Goal: Task Accomplishment & Management: Use online tool/utility

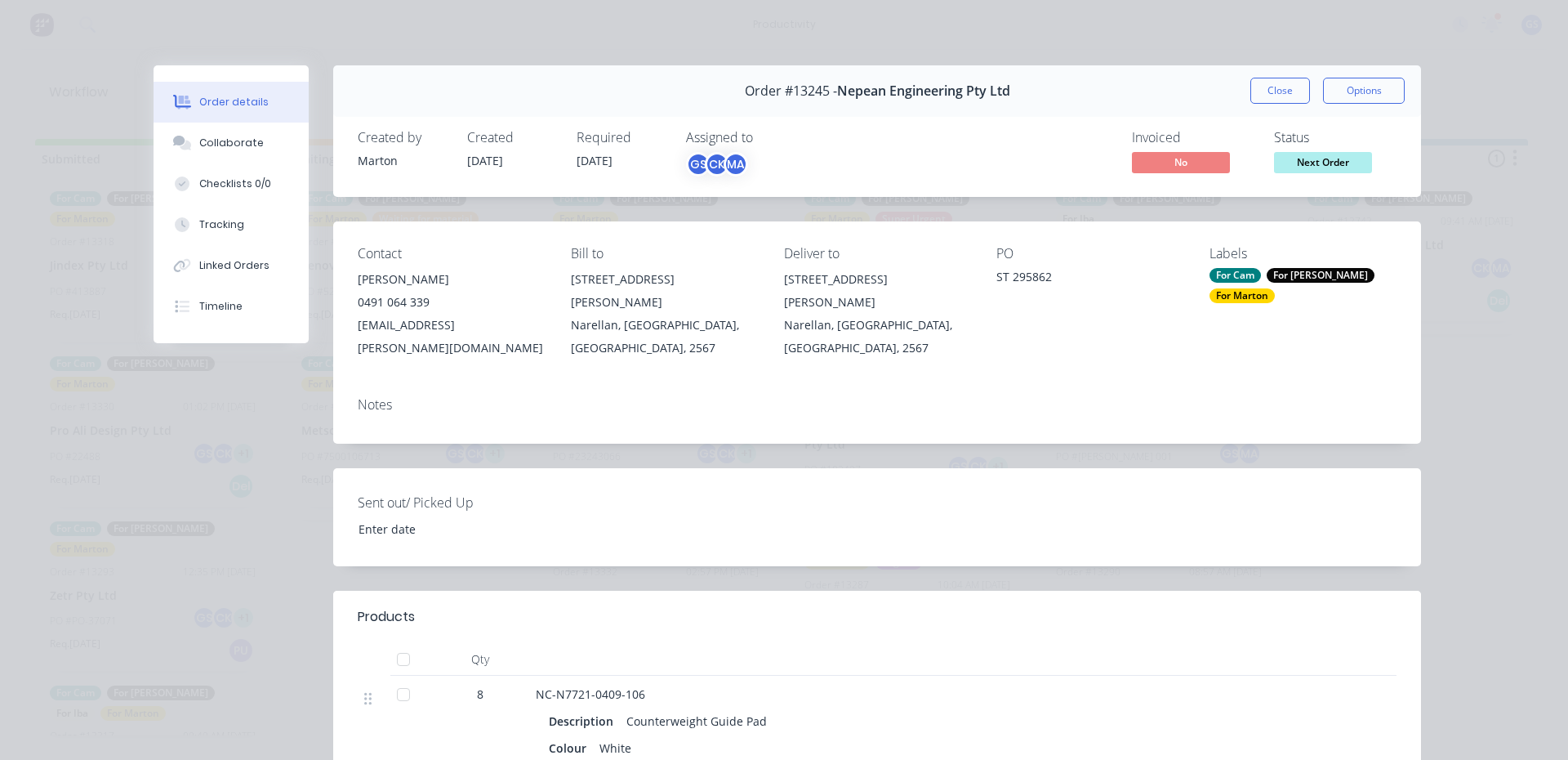
click at [1271, 94] on button "Close" at bounding box center [1280, 90] width 60 height 26
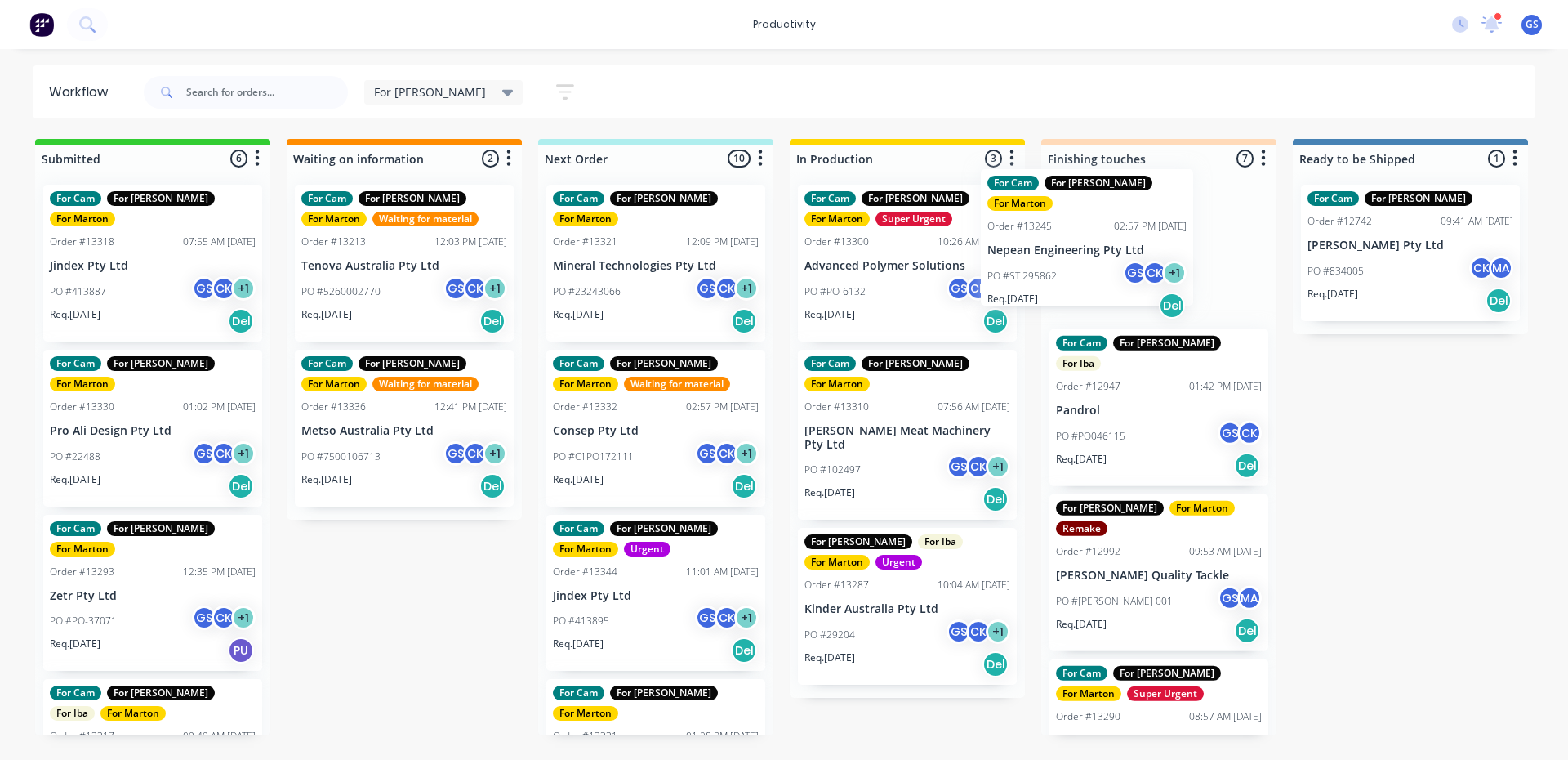
drag, startPoint x: 673, startPoint y: 257, endPoint x: 1070, endPoint y: 237, distance: 397.5
click at [1070, 237] on div "Submitted 6 Sort By Created date Required date Order number Customer name Most …" at bounding box center [1112, 437] width 2251 height 596
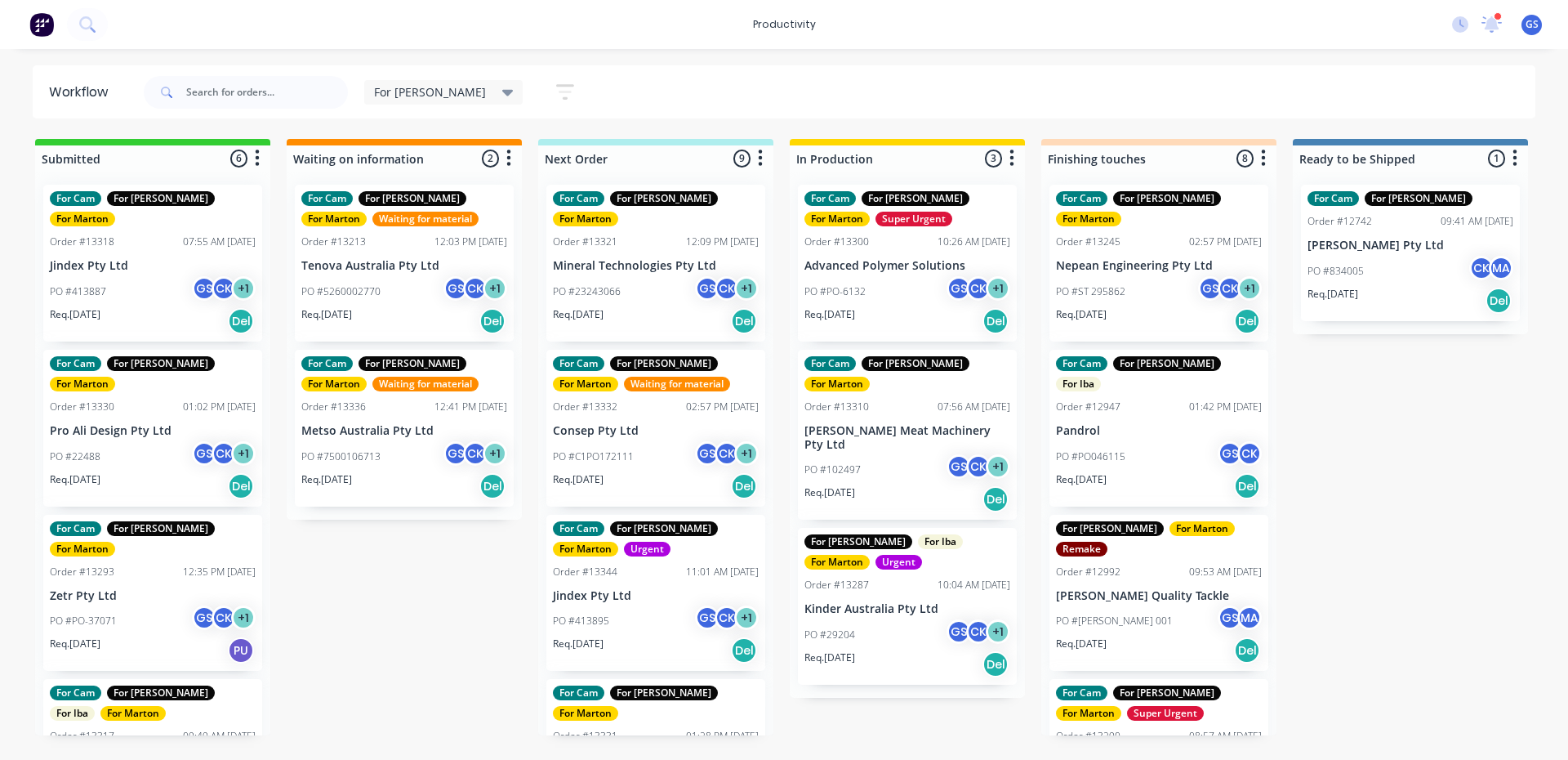
click at [830, 397] on div "For Cam For Gary For Marton Order #13310 07:56 AM 16/09/25 Thompson Meat Machin…" at bounding box center [908, 435] width 219 height 171
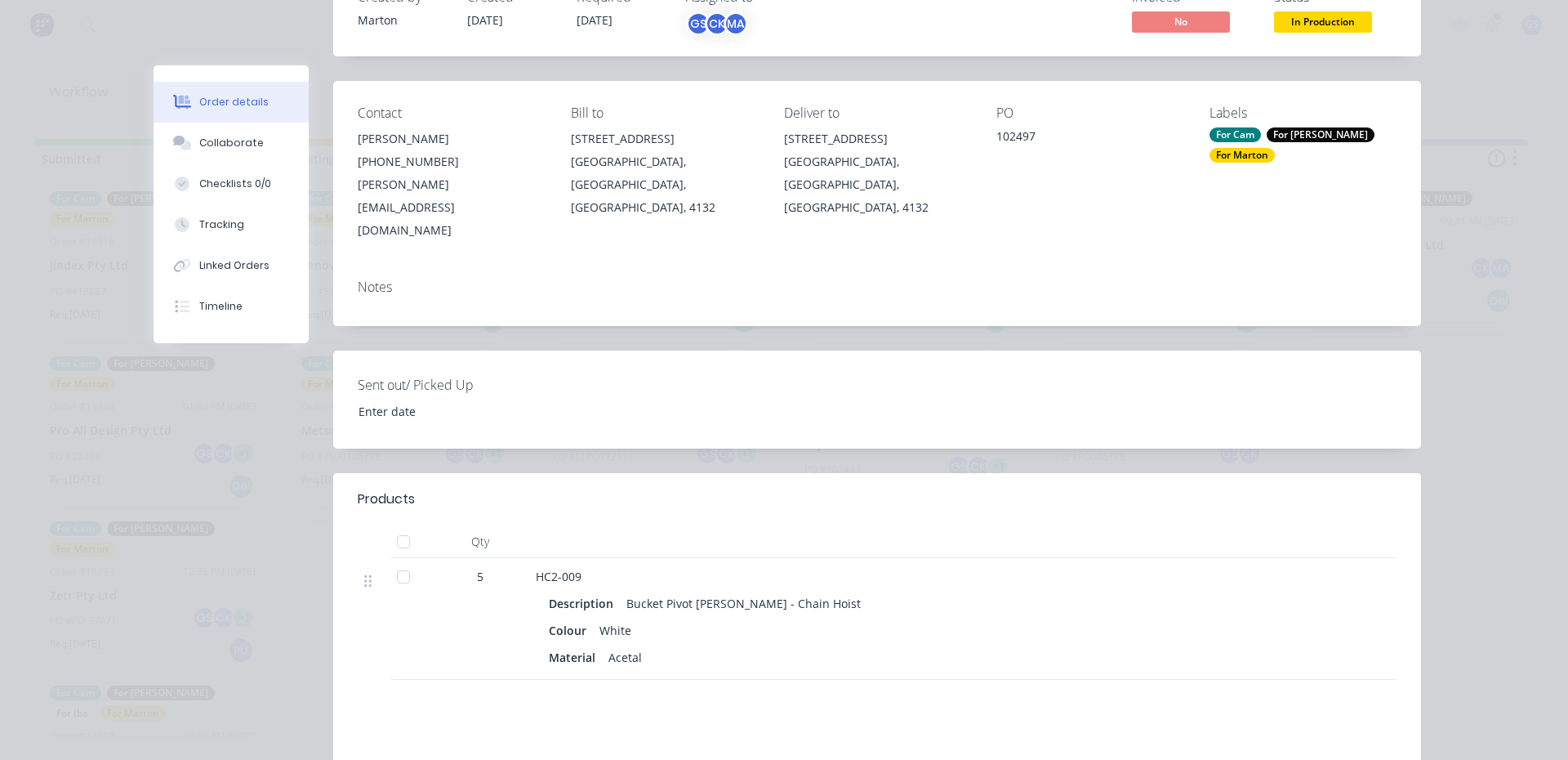
scroll to position [357, 0]
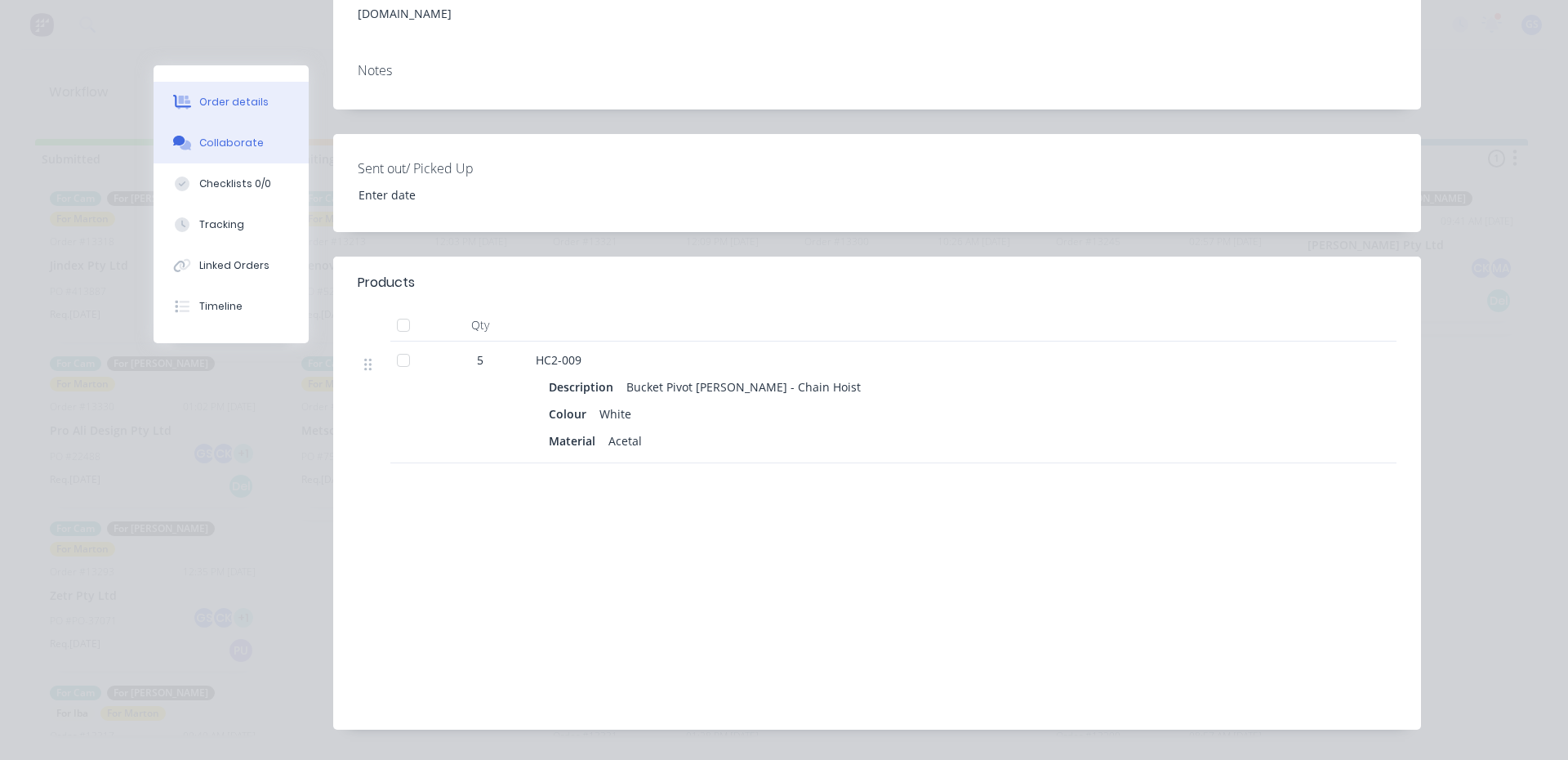
click at [268, 141] on button "Collaborate" at bounding box center [231, 143] width 155 height 41
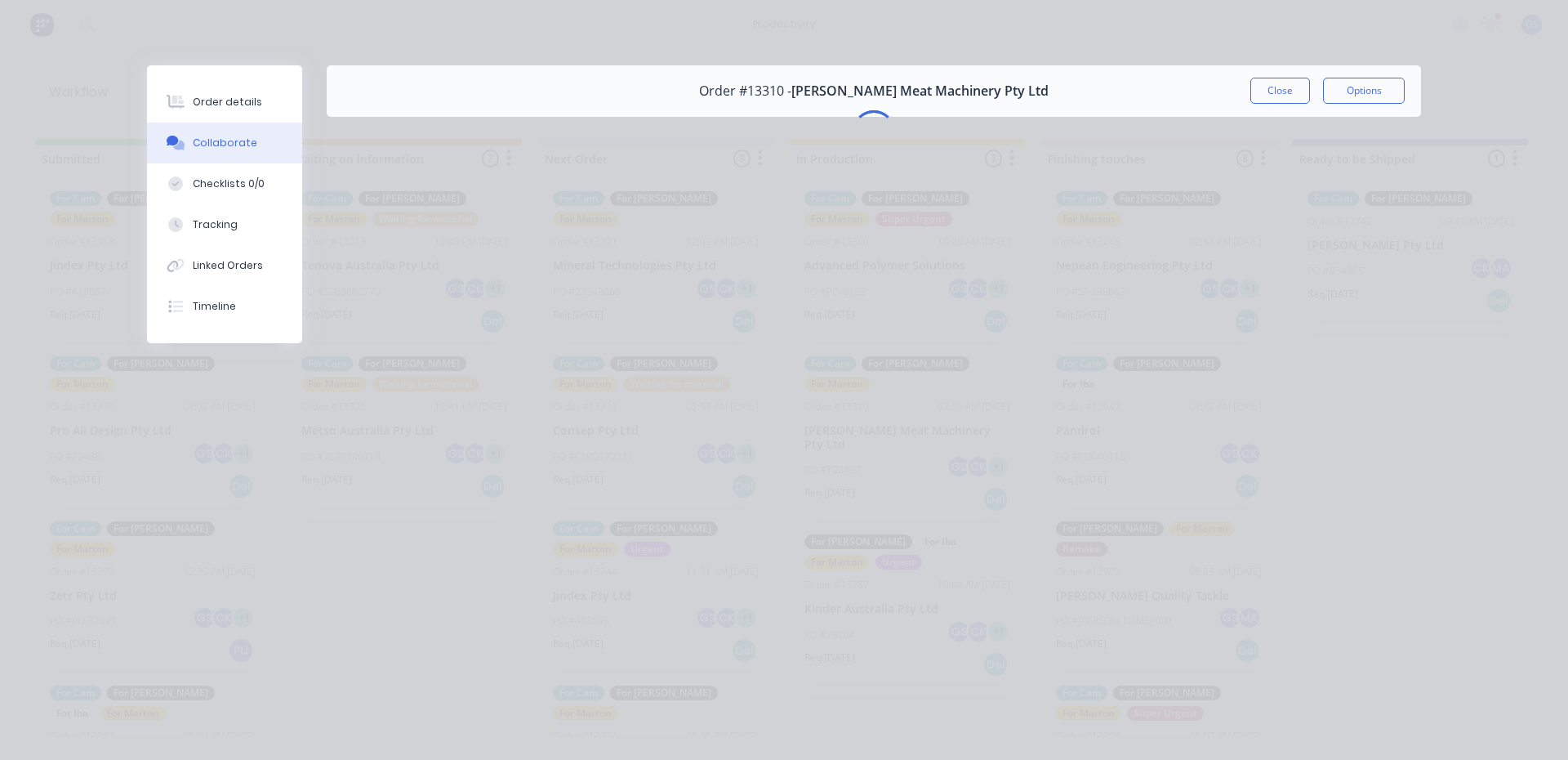
scroll to position [0, 0]
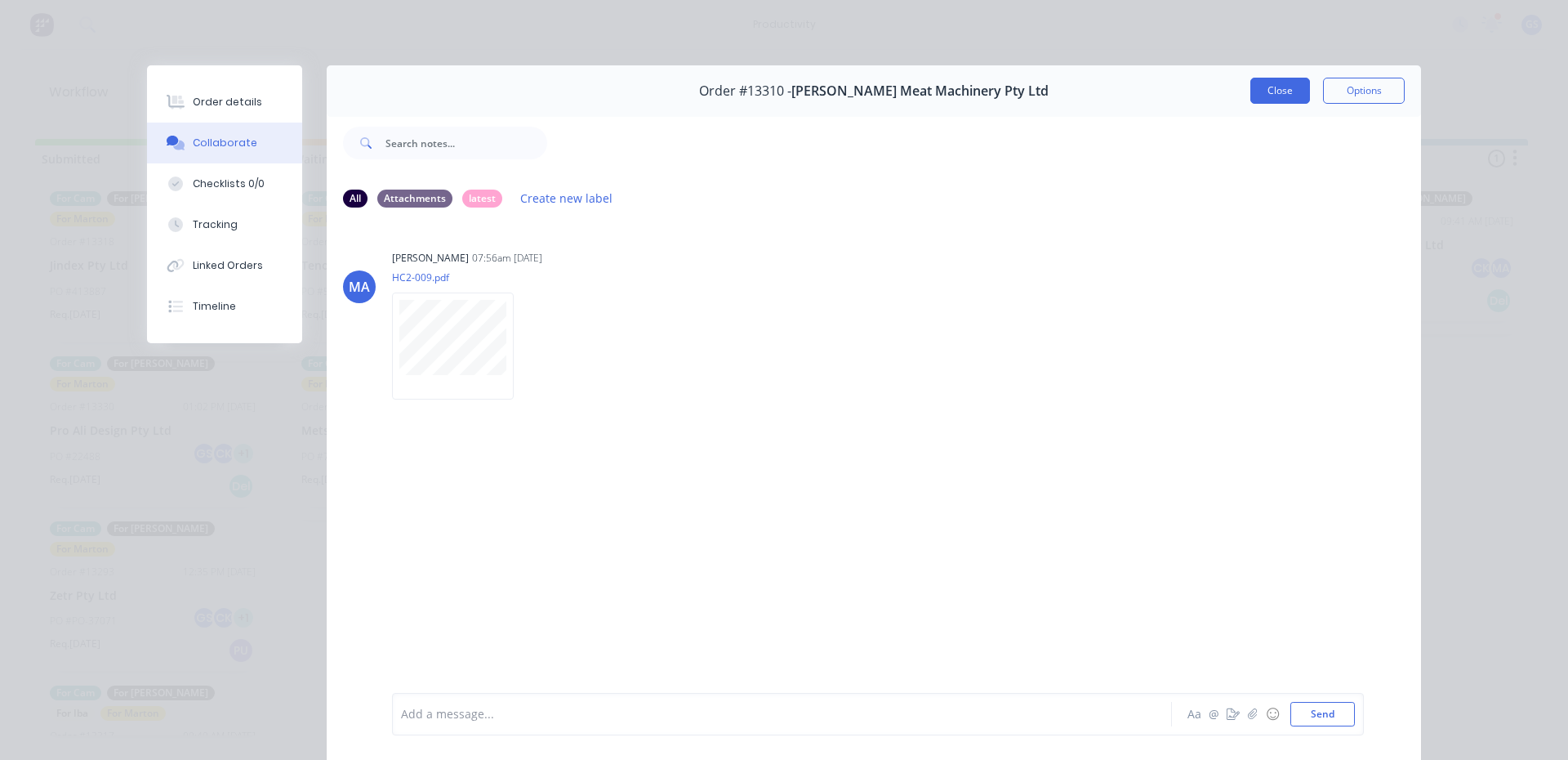
click at [1272, 91] on button "Close" at bounding box center [1280, 90] width 60 height 26
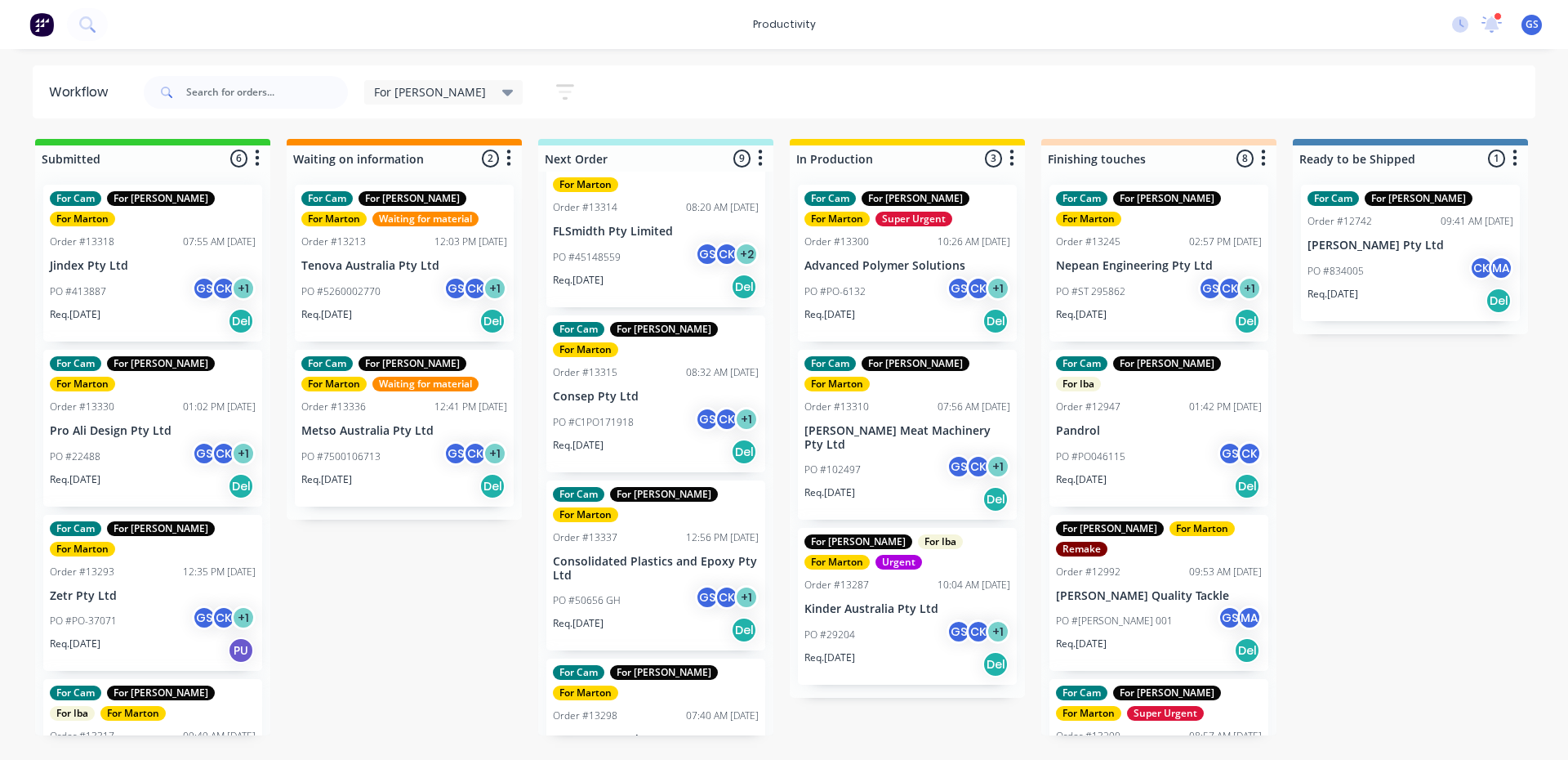
scroll to position [797, 0]
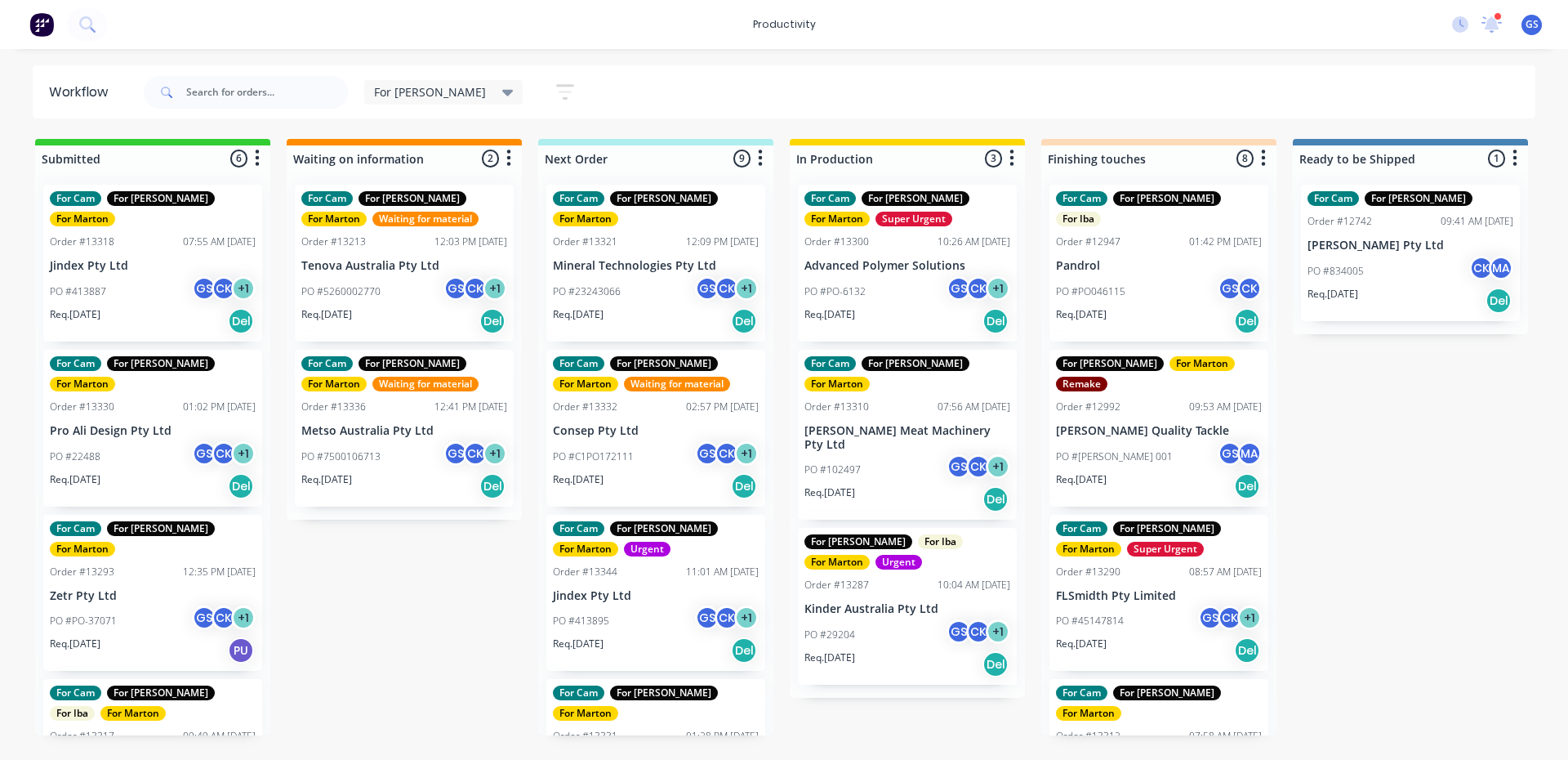
click at [200, 235] on div "07:55 AM [DATE]" at bounding box center [218, 242] width 72 height 14
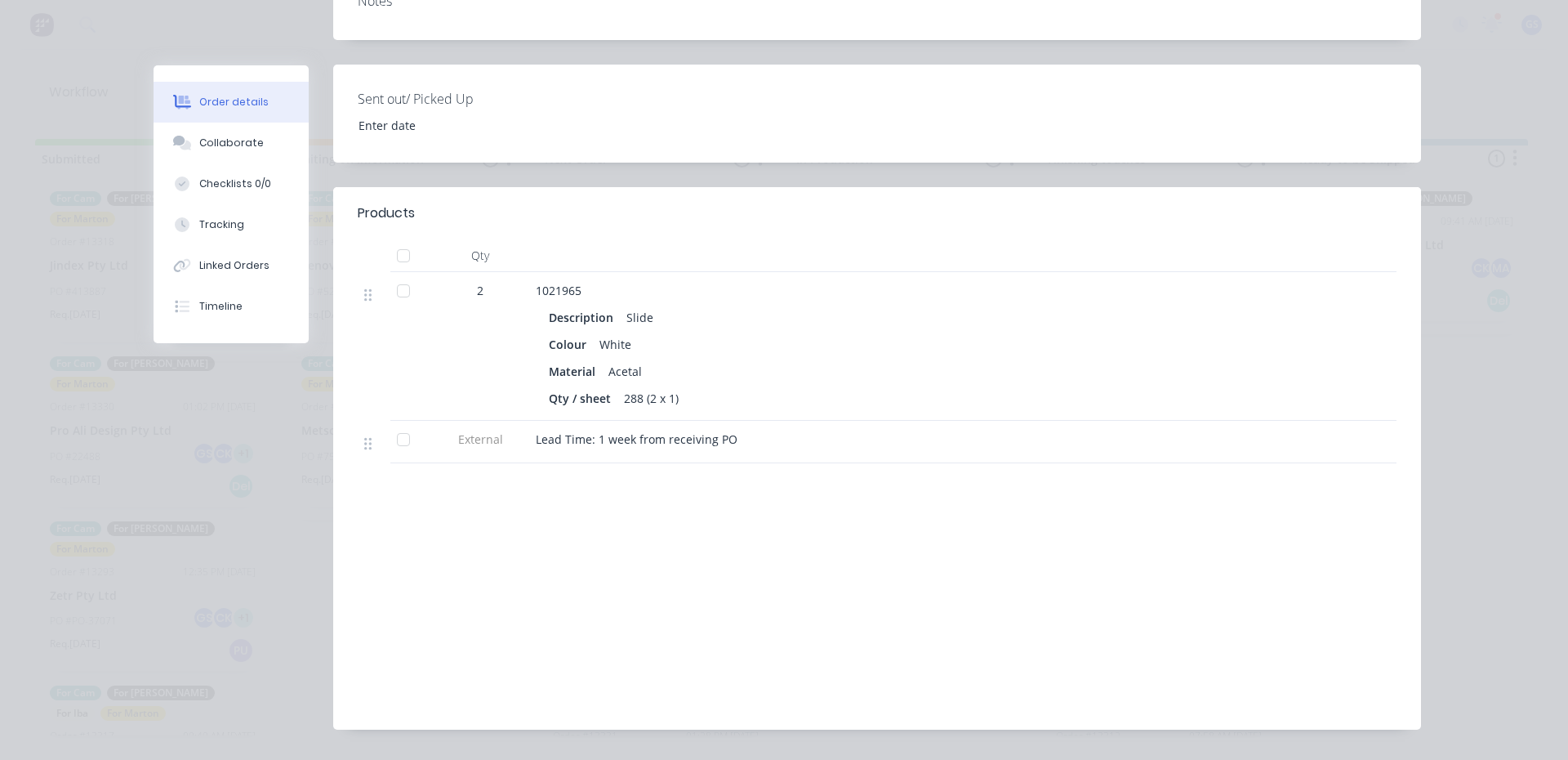
scroll to position [345, 0]
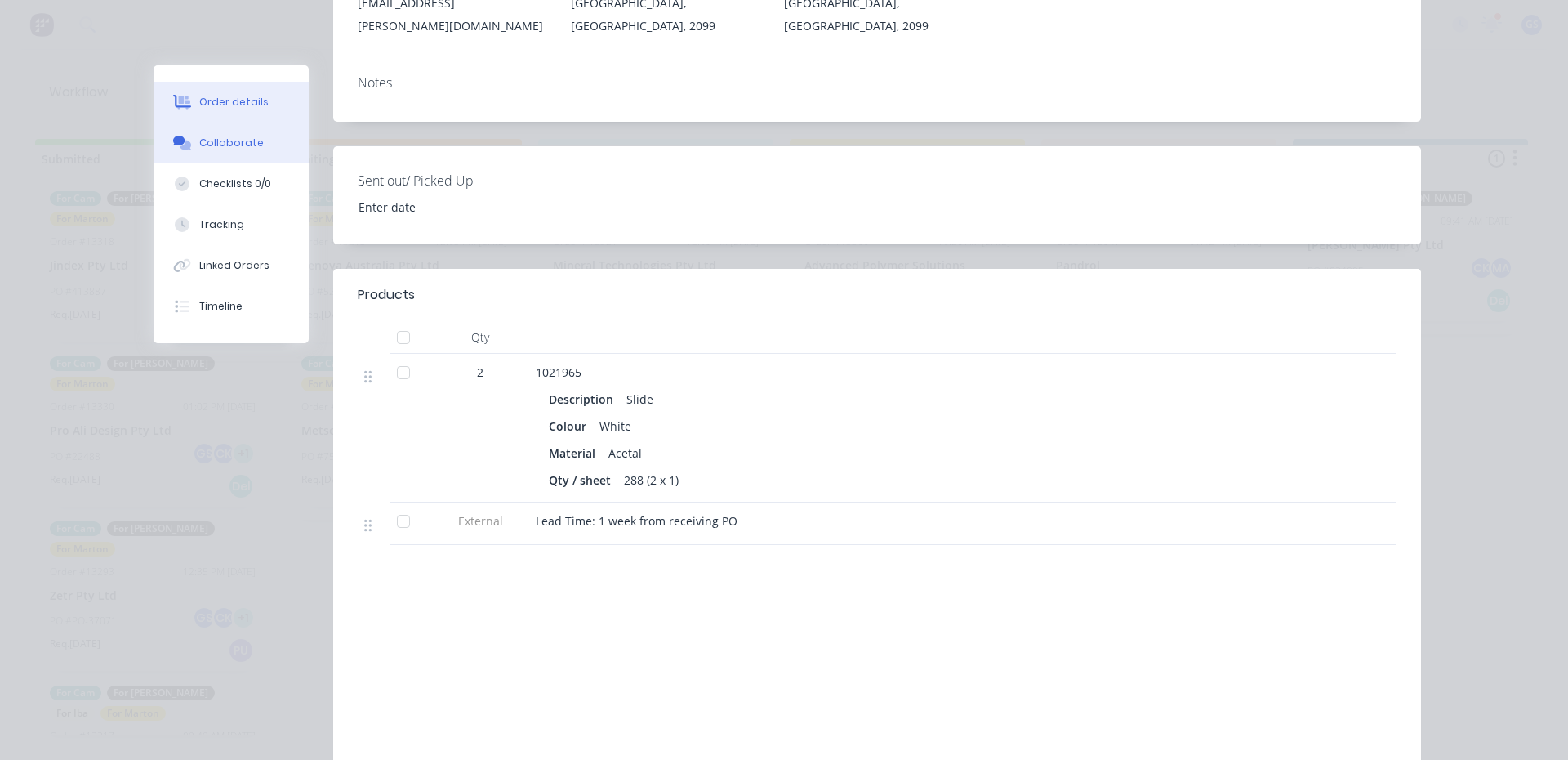
click at [267, 151] on button "Collaborate" at bounding box center [231, 143] width 155 height 41
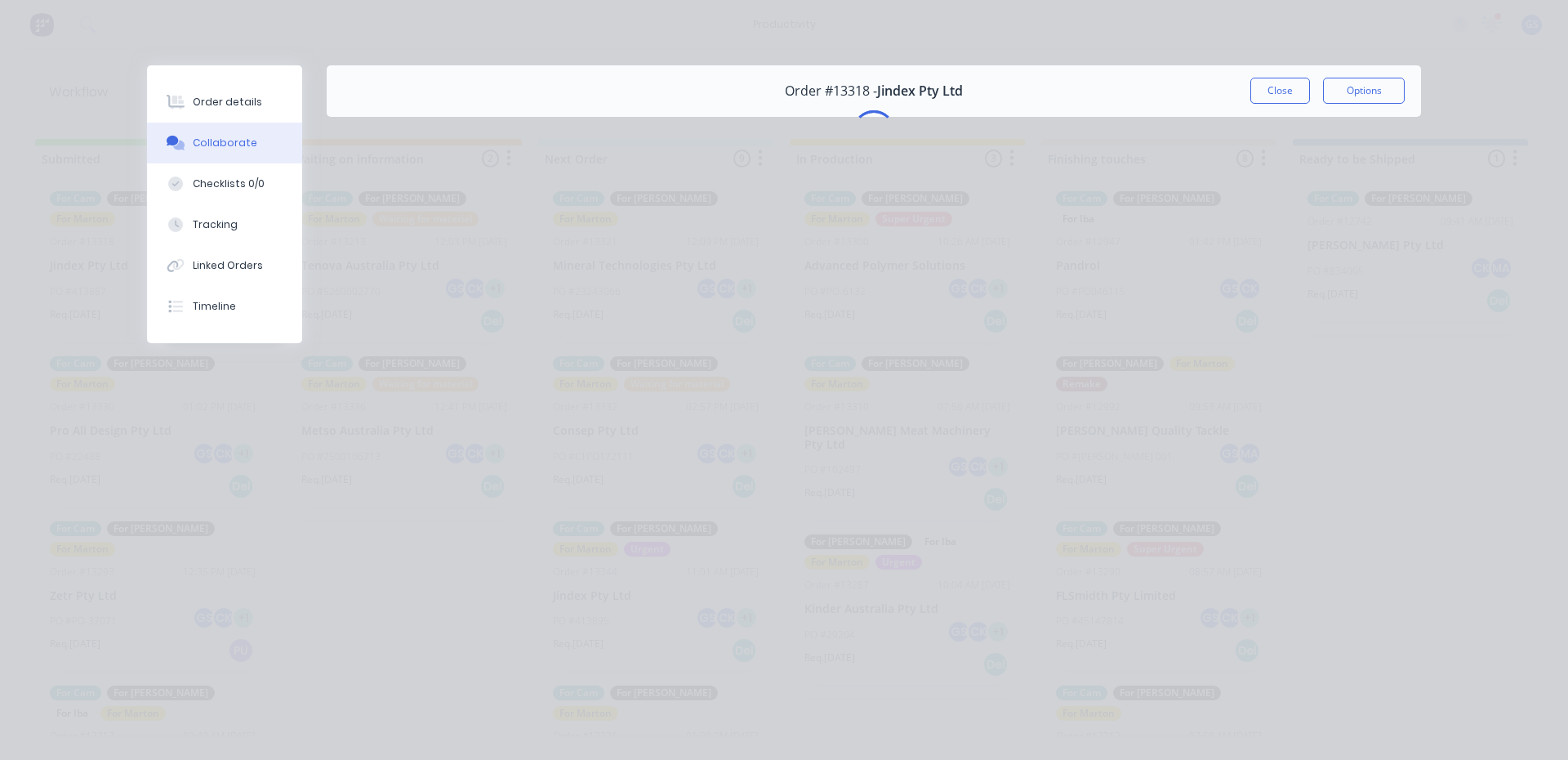
scroll to position [0, 0]
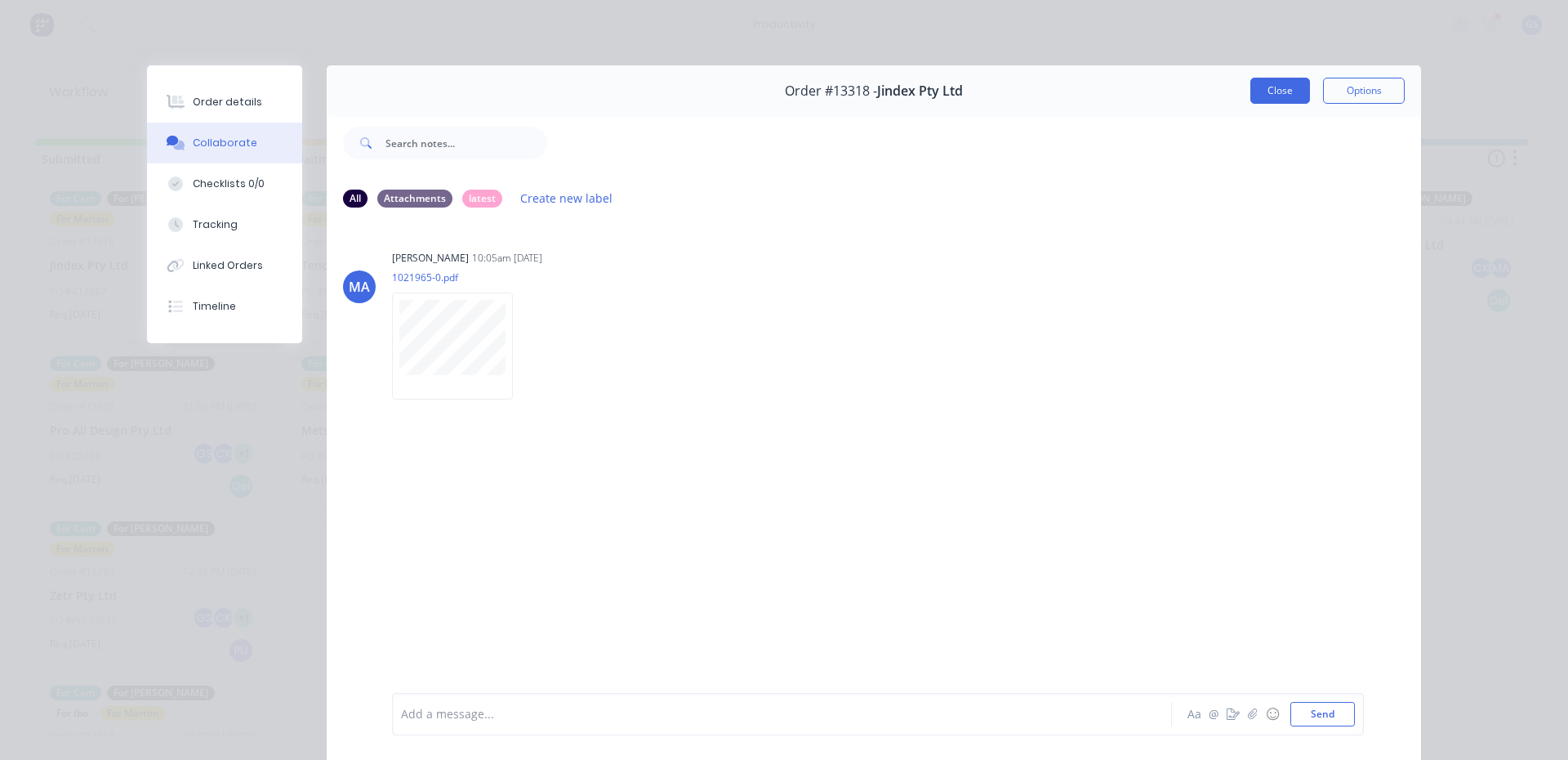
click at [1270, 94] on button "Close" at bounding box center [1280, 90] width 60 height 26
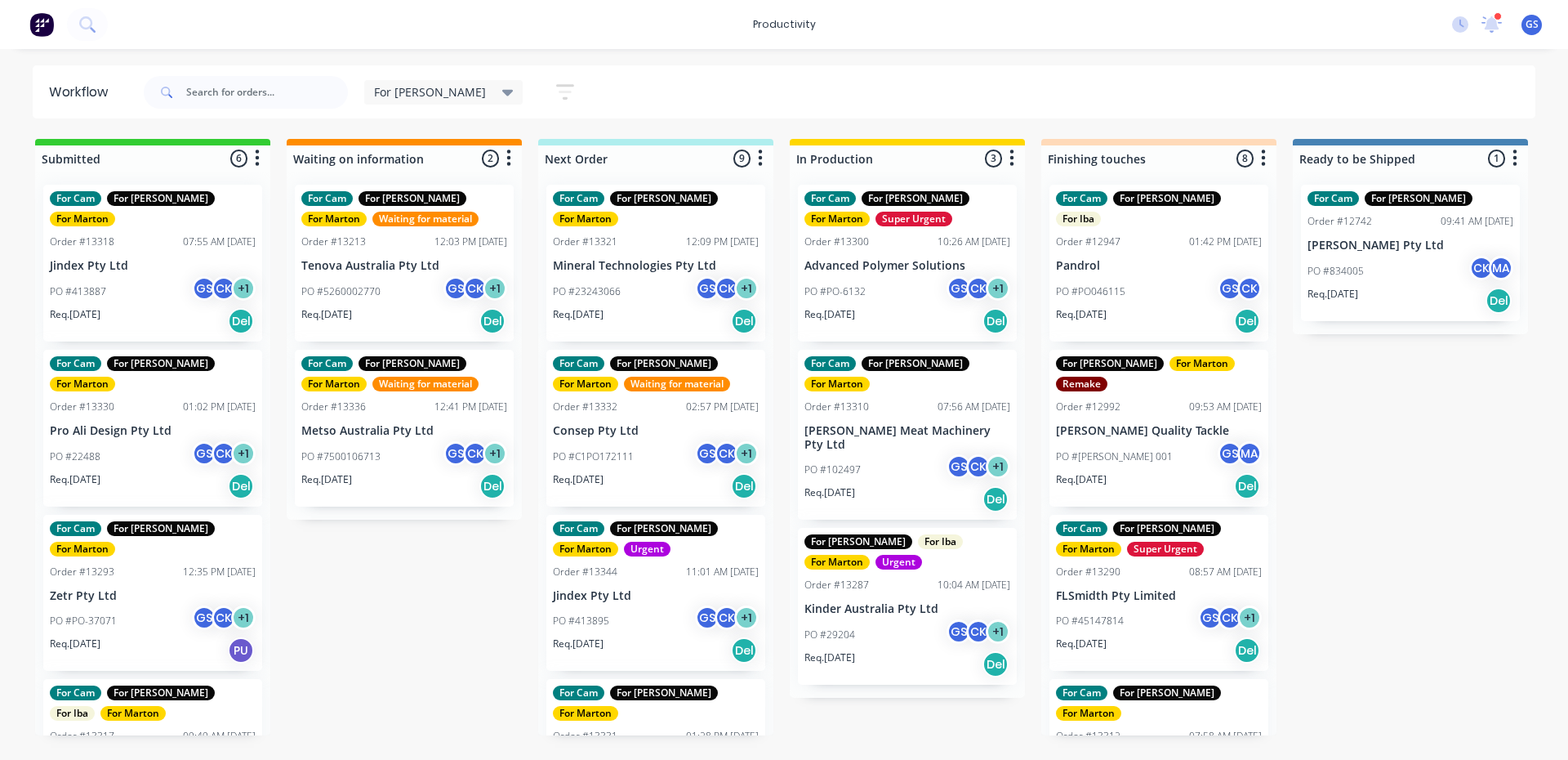
click at [884, 283] on div "PO #PO-6132 GS CK + 1" at bounding box center [908, 291] width 206 height 31
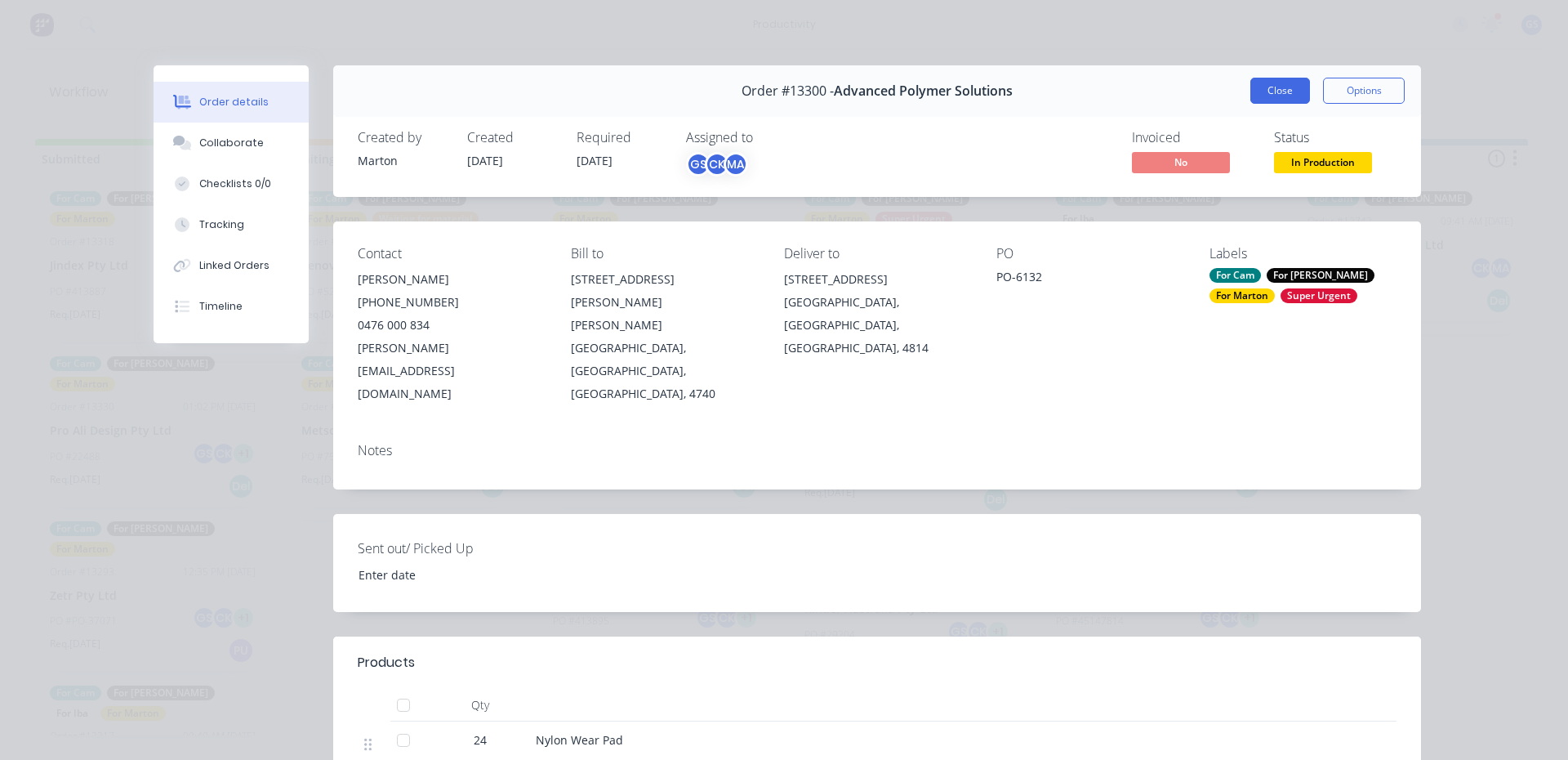
drag, startPoint x: 1261, startPoint y: 104, endPoint x: 1263, endPoint y: 95, distance: 9.2
click at [1262, 103] on div "Order #13300 - Advanced Polymer Solutions Close Options" at bounding box center [877, 91] width 1088 height 52
click at [1263, 93] on button "Close" at bounding box center [1280, 90] width 60 height 26
